Goal: Task Accomplishment & Management: Use online tool/utility

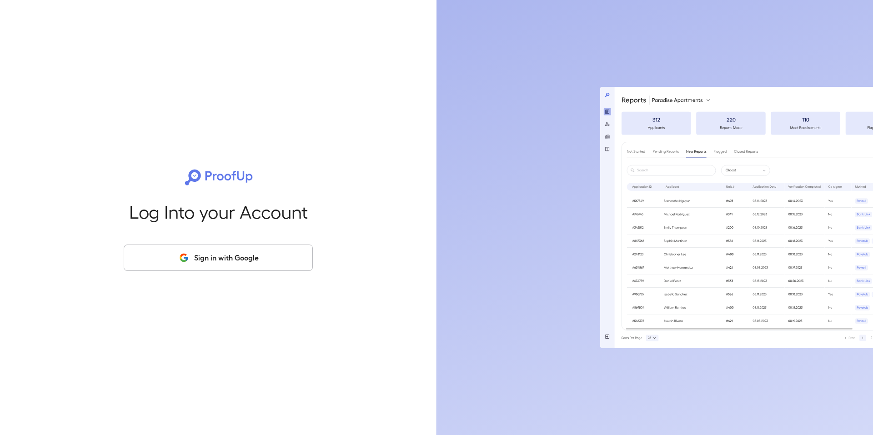
click at [187, 251] on button "Sign in with Google" at bounding box center [218, 258] width 189 height 26
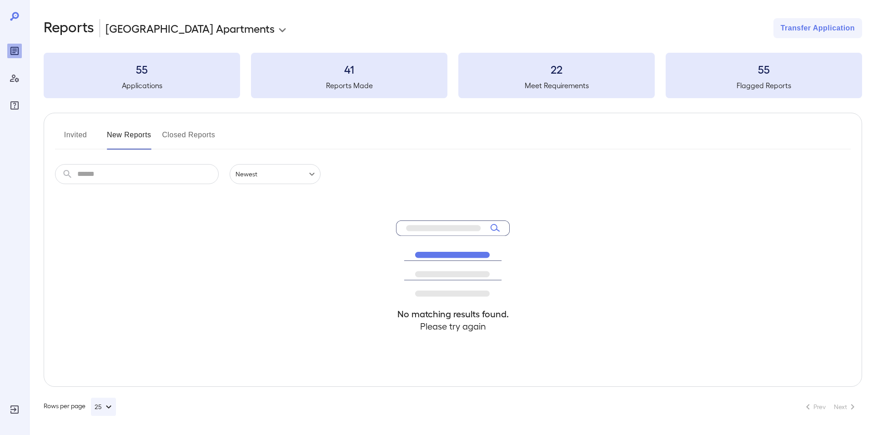
click at [167, 28] on body "**********" at bounding box center [436, 217] width 873 height 435
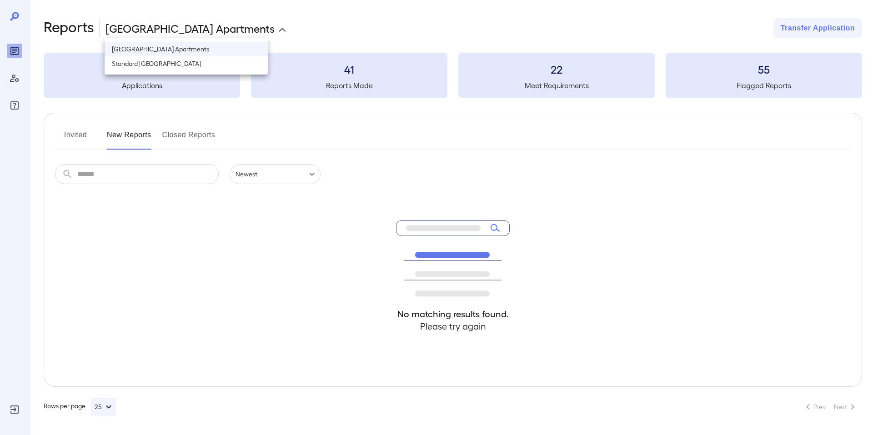
click at [165, 60] on li "Standard River District" at bounding box center [186, 63] width 163 height 15
type input "**********"
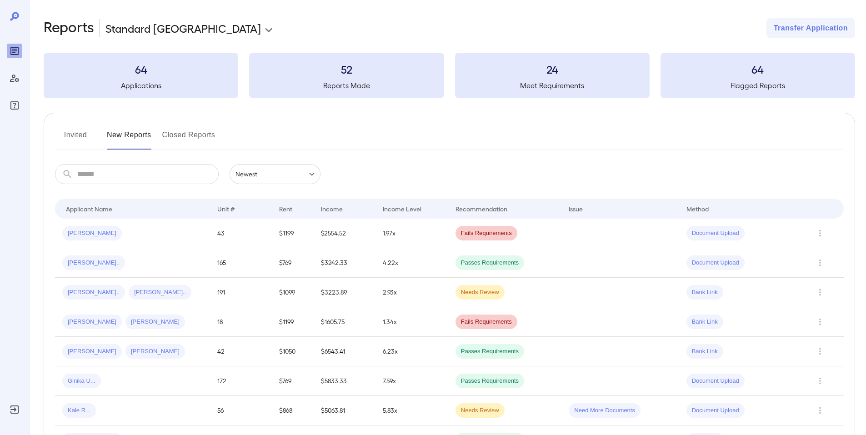
click at [69, 132] on button "Invited" at bounding box center [75, 139] width 41 height 22
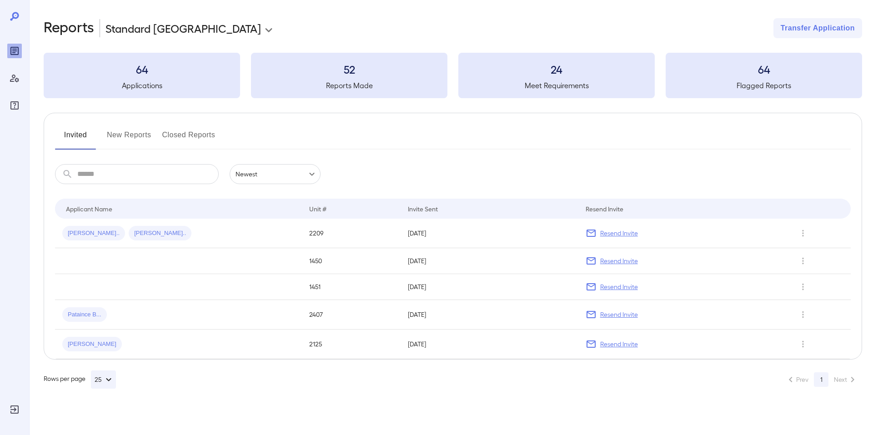
click at [128, 131] on button "New Reports" at bounding box center [129, 139] width 45 height 22
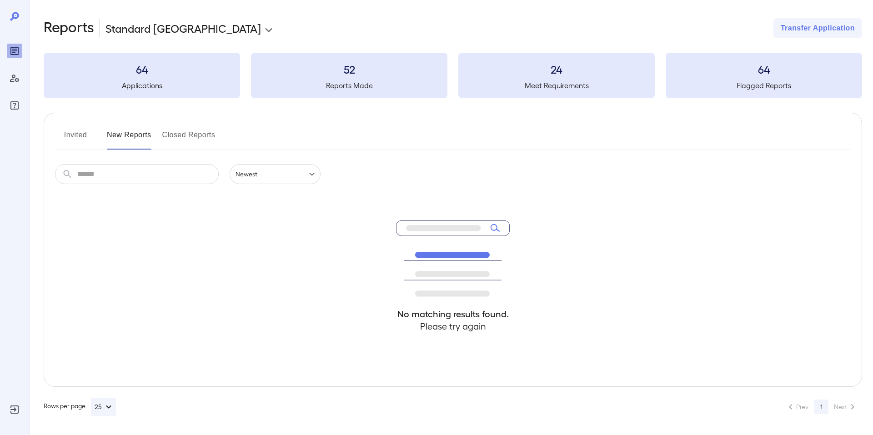
click at [79, 136] on button "Invited" at bounding box center [75, 139] width 41 height 22
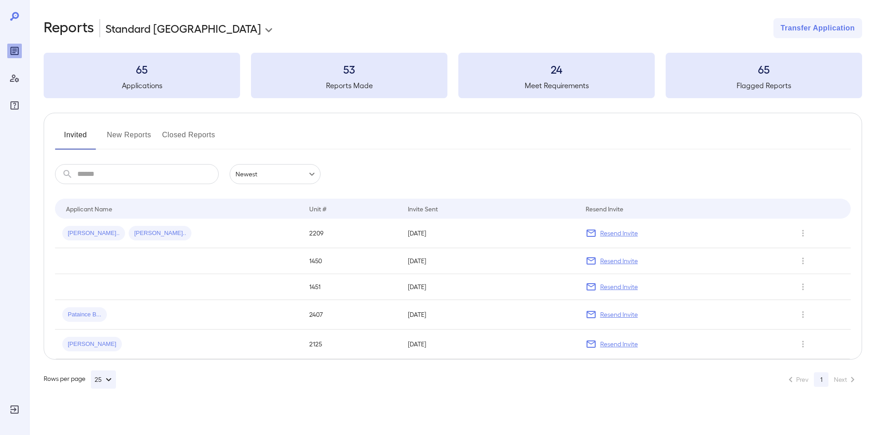
click at [131, 119] on div "Invited New Reports Closed Reports ​ ​ Newest ****** Drop to group by Applicant…" at bounding box center [453, 236] width 818 height 247
click at [127, 144] on button "New Reports" at bounding box center [129, 139] width 45 height 22
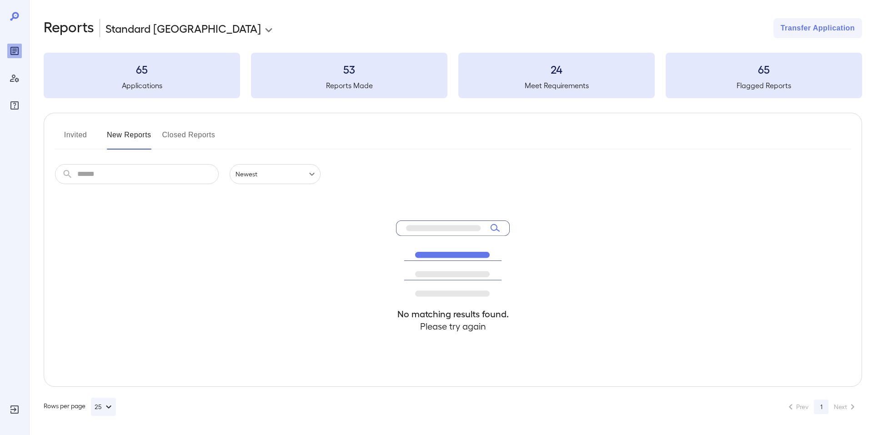
drag, startPoint x: 177, startPoint y: 133, endPoint x: 172, endPoint y: 131, distance: 5.3
click at [176, 133] on button "Closed Reports" at bounding box center [188, 139] width 53 height 22
click at [127, 136] on button "New Reports" at bounding box center [129, 139] width 45 height 22
click at [140, 174] on input "text" at bounding box center [147, 174] width 141 height 20
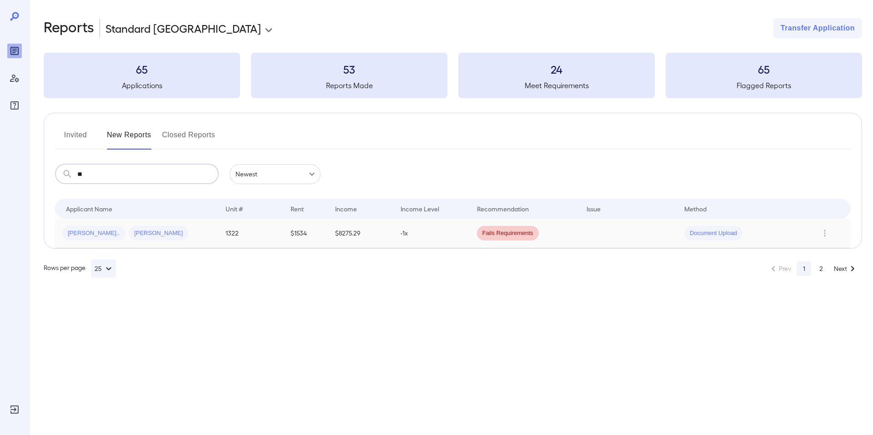
type input "**"
click at [185, 234] on div "Ariana C... Cory D..." at bounding box center [136, 233] width 149 height 15
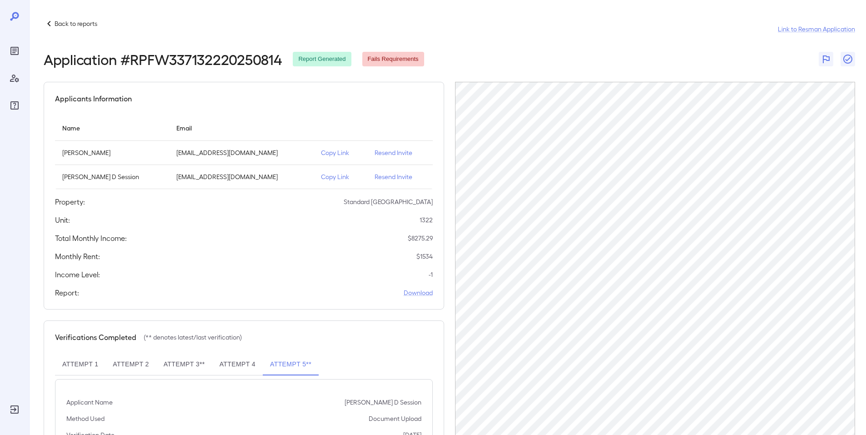
click at [55, 20] on p "Back to reports" at bounding box center [76, 23] width 43 height 9
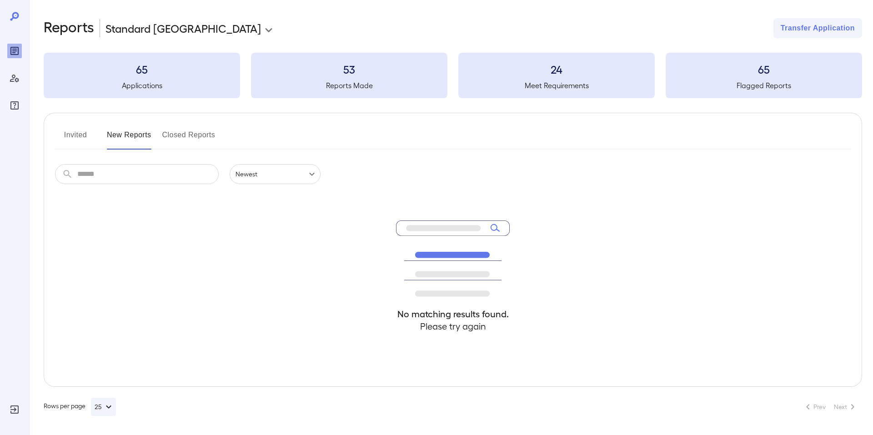
click at [76, 136] on button "Invited" at bounding box center [75, 139] width 41 height 22
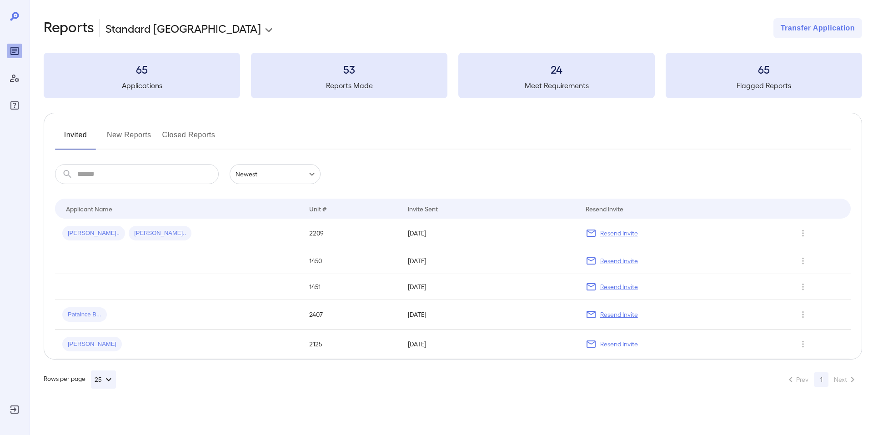
click at [135, 133] on button "New Reports" at bounding box center [129, 139] width 45 height 22
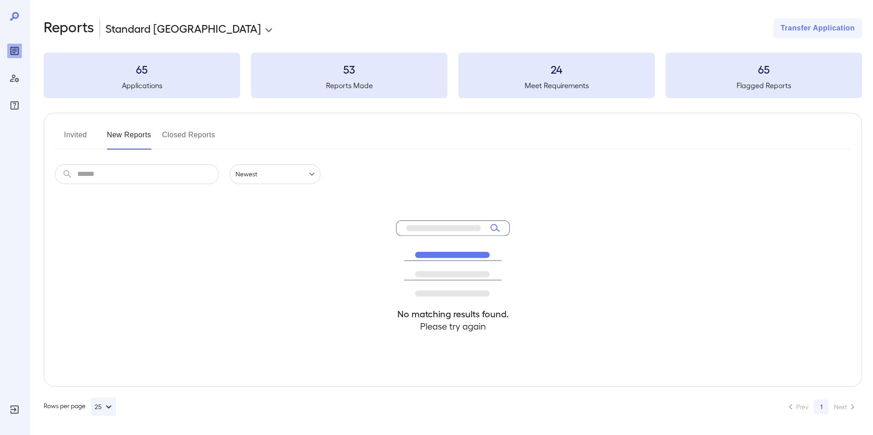
click at [255, 130] on div "Invited New Reports Closed Reports" at bounding box center [452, 139] width 795 height 22
click at [183, 175] on input "text" at bounding box center [147, 174] width 141 height 20
type input "*"
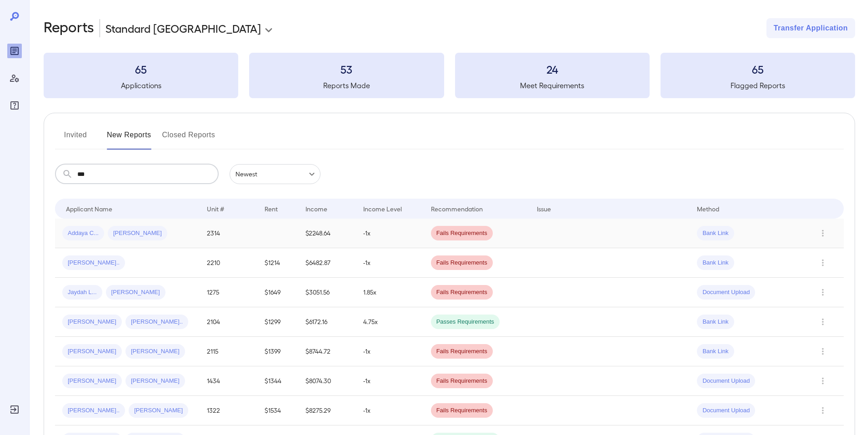
type input "***"
click at [374, 240] on td "-1x" at bounding box center [390, 234] width 68 height 30
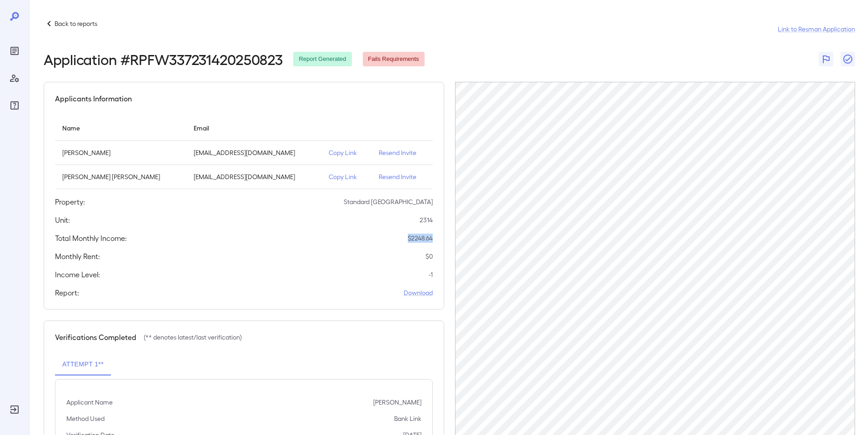
drag, startPoint x: 400, startPoint y: 235, endPoint x: 438, endPoint y: 235, distance: 38.6
click at [438, 235] on div "Applicants Information Name Email Addaya Chazon Trevino addayactrevino@outlook.…" at bounding box center [244, 196] width 400 height 228
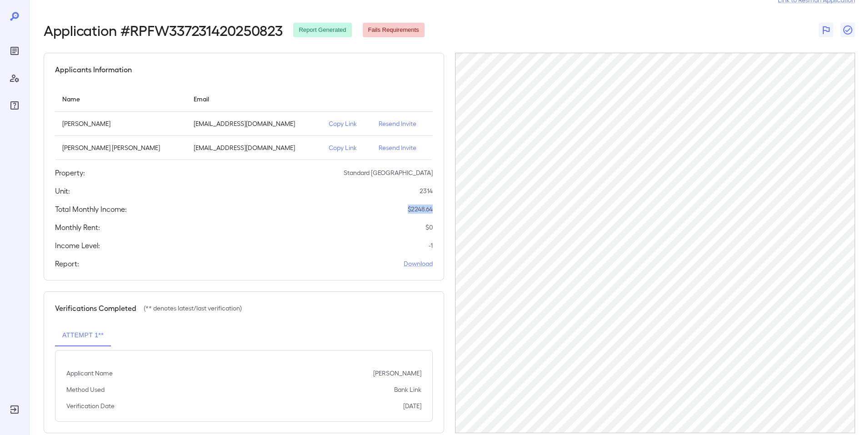
scroll to position [45, 0]
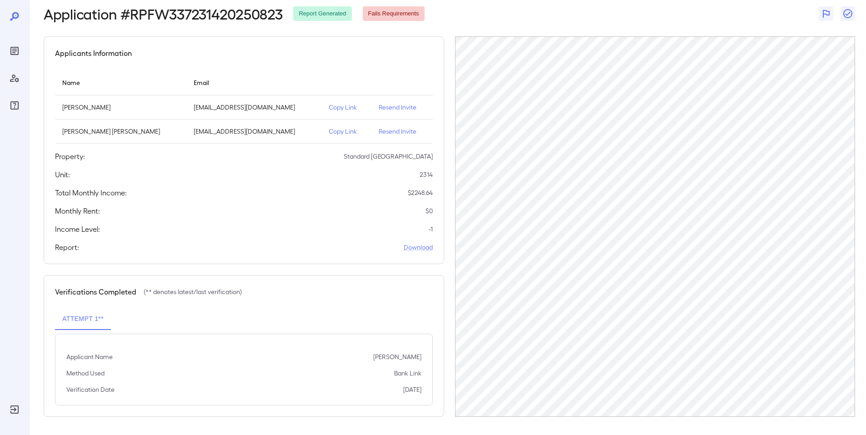
drag, startPoint x: 313, startPoint y: 130, endPoint x: 324, endPoint y: 123, distance: 12.9
click at [329, 130] on p "Copy Link" at bounding box center [346, 131] width 35 height 9
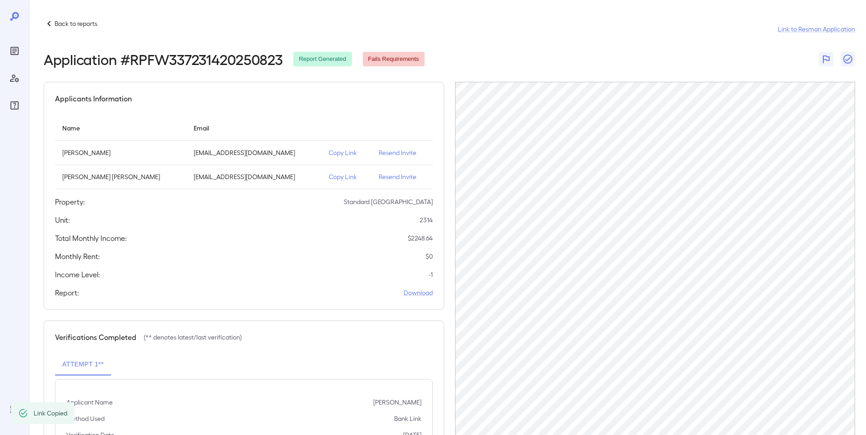
click at [66, 20] on p "Back to reports" at bounding box center [76, 23] width 43 height 9
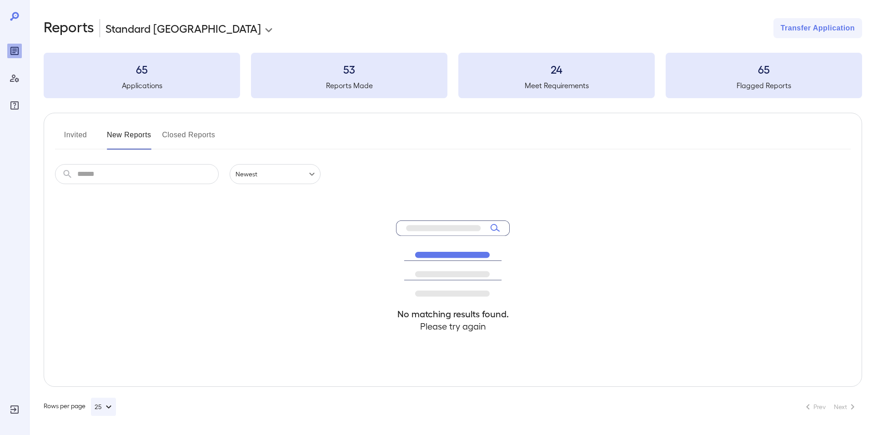
click at [84, 133] on button "Invited" at bounding box center [75, 139] width 41 height 22
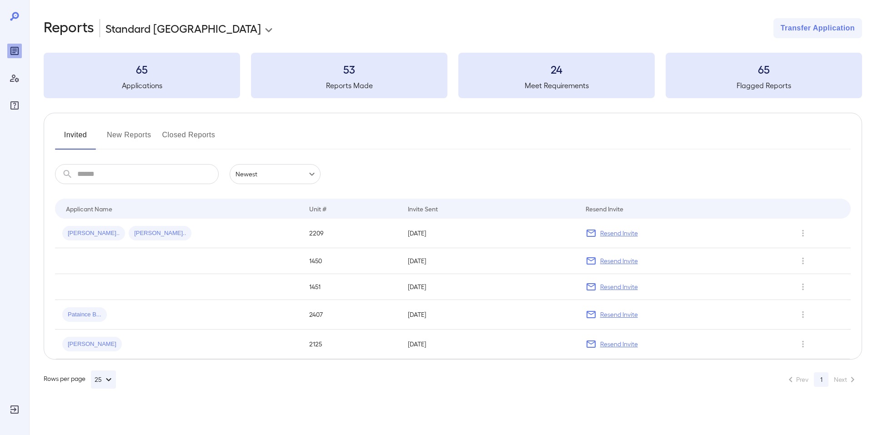
click at [114, 136] on button "New Reports" at bounding box center [129, 139] width 45 height 22
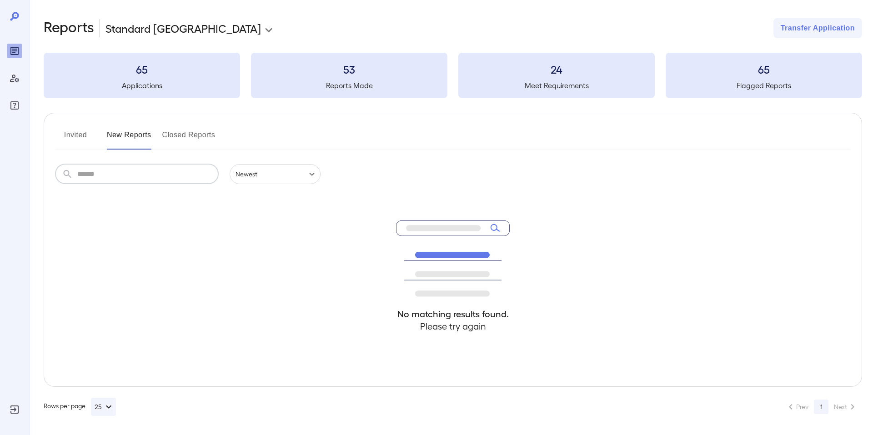
click at [111, 178] on input "text" at bounding box center [147, 174] width 141 height 20
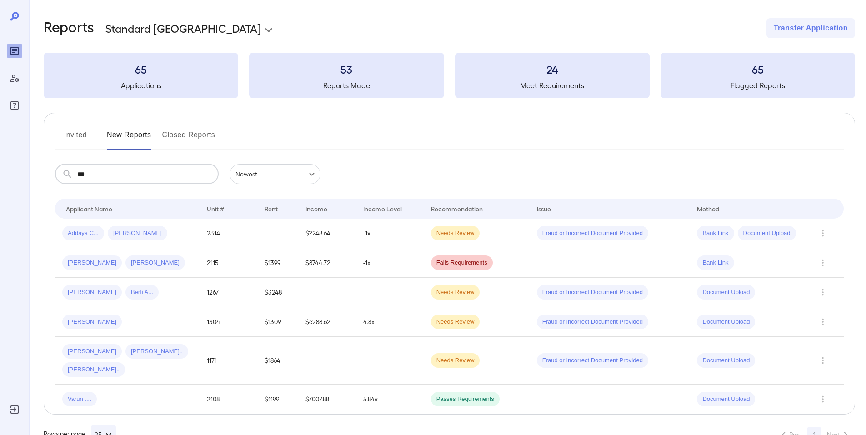
type input "***"
click at [143, 244] on td "Addaya C... Matt E..." at bounding box center [127, 234] width 145 height 30
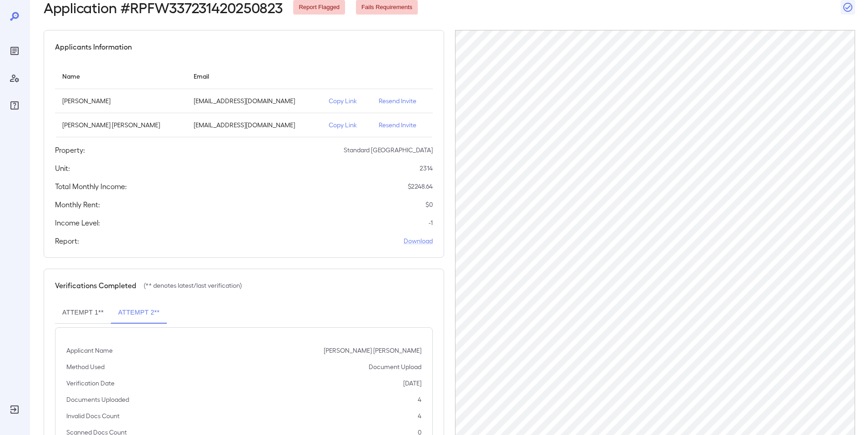
scroll to position [95, 0]
